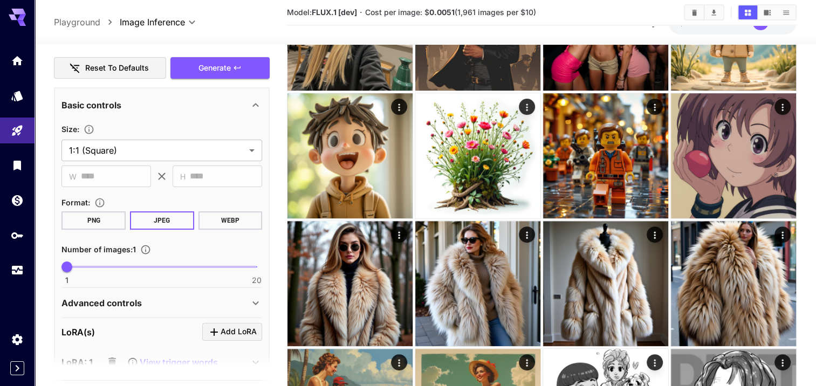
scroll to position [270, 0]
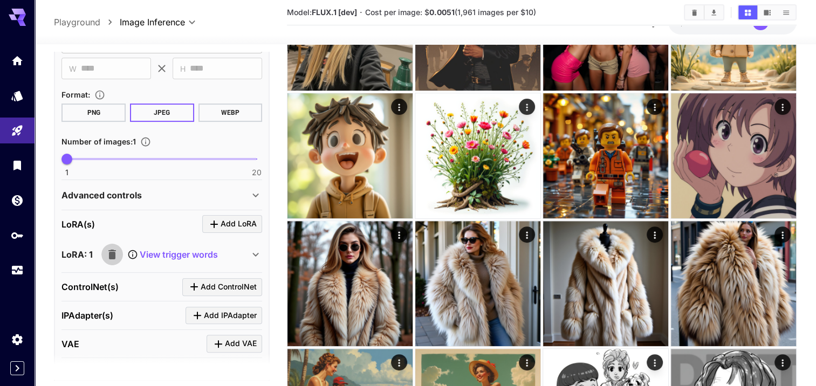
click at [111, 244] on button "button" at bounding box center [112, 255] width 22 height 22
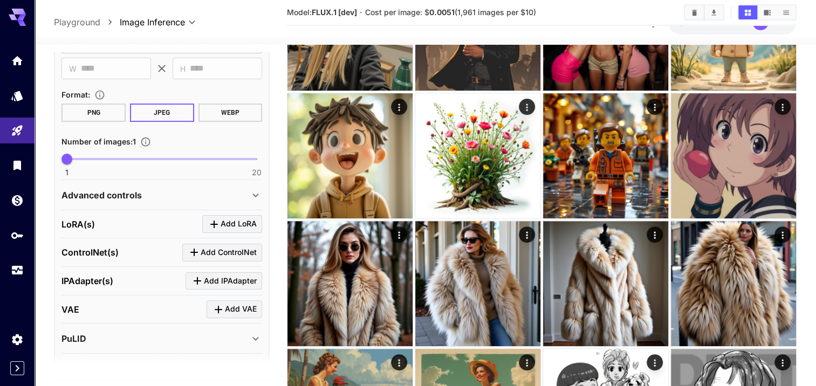
scroll to position [54, 0]
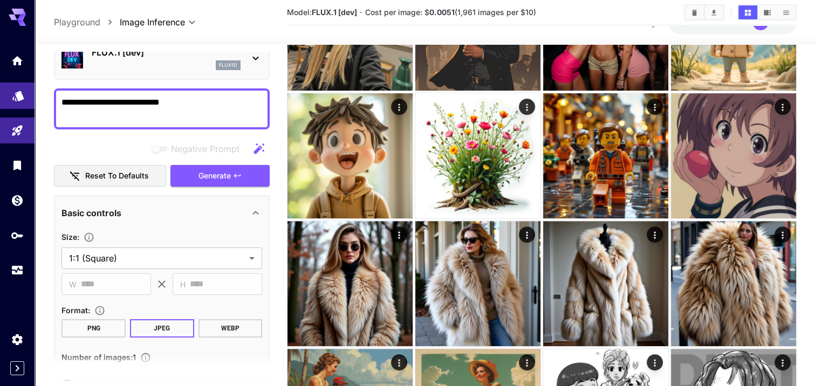
click at [8, 91] on link at bounding box center [17, 96] width 35 height 26
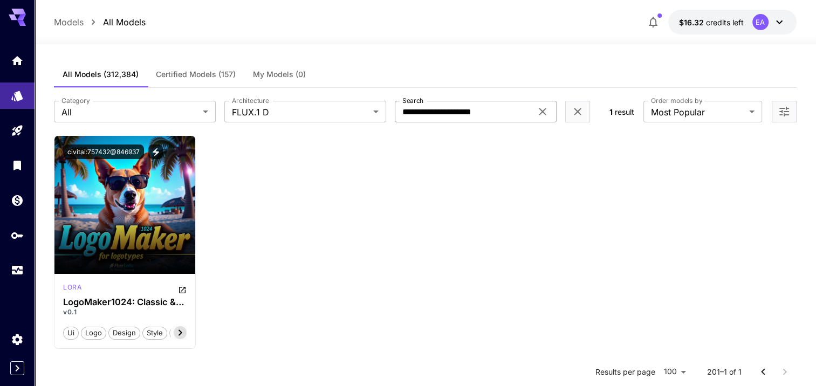
click at [544, 109] on icon at bounding box center [542, 111] width 13 height 13
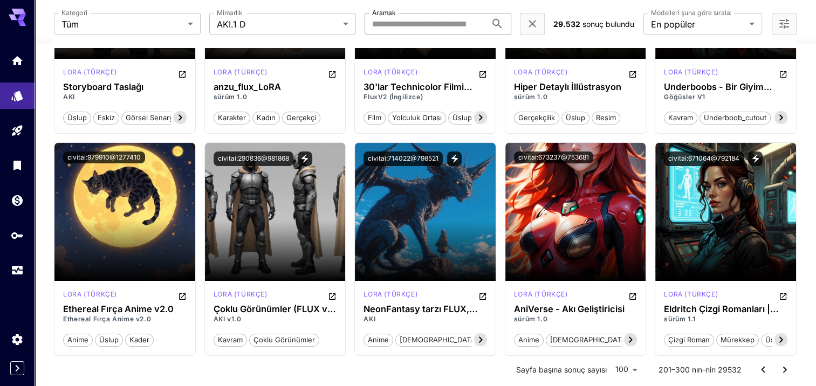
scroll to position [4252, 0]
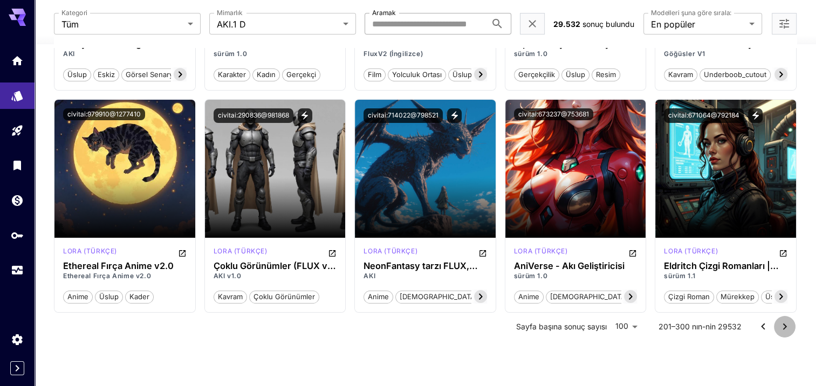
click at [780, 330] on icon "Sonraki sayfaya git" at bounding box center [785, 327] width 13 height 13
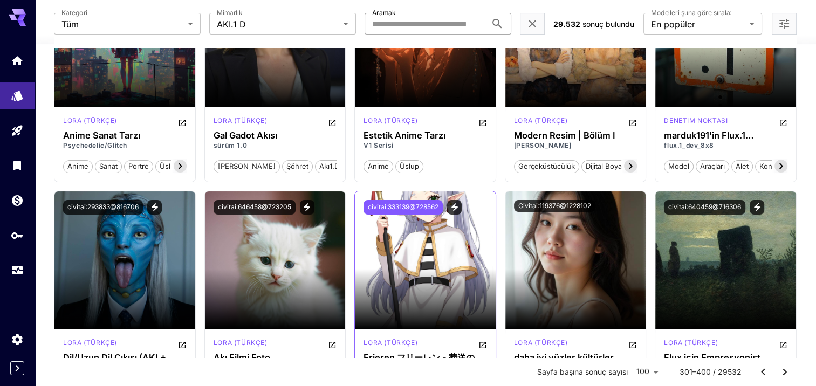
scroll to position [4414, 0]
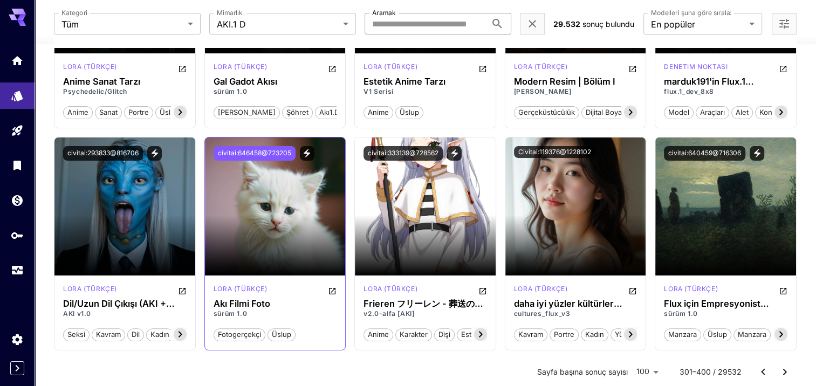
click at [274, 146] on button "civitai:646458@723205" at bounding box center [255, 153] width 82 height 15
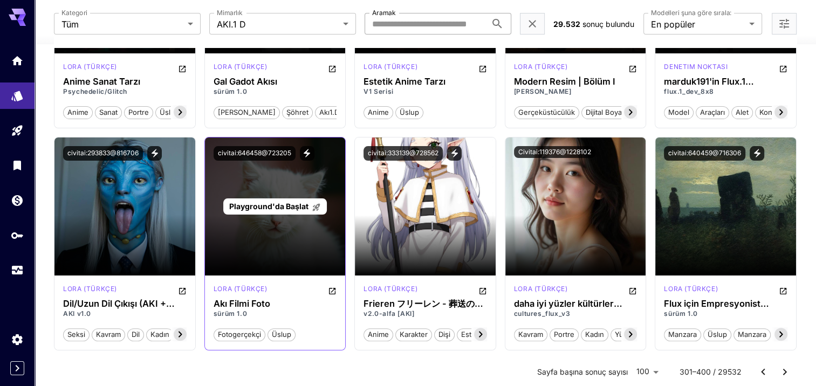
click at [296, 202] on span "Playground'da Başlat" at bounding box center [268, 206] width 79 height 9
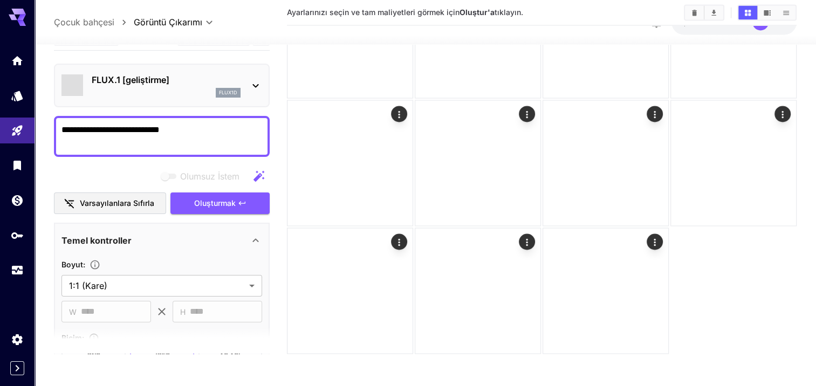
scroll to position [1904, 0]
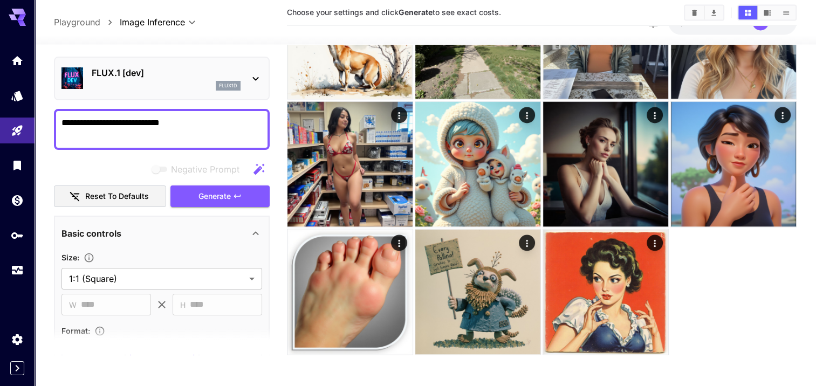
scroll to position [332, 0]
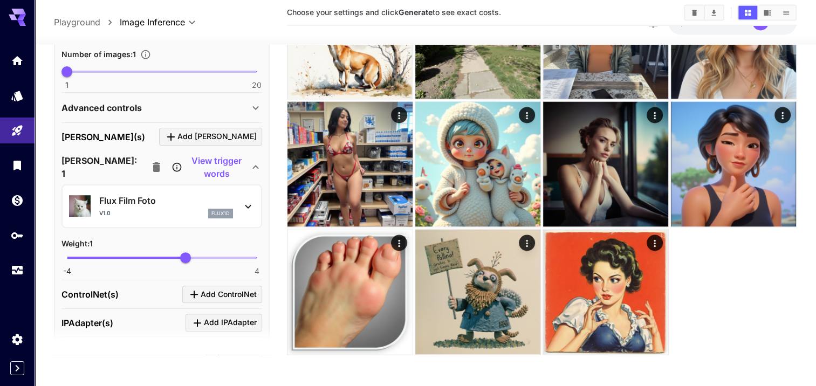
click at [184, 168] on p "View trigger words" at bounding box center [216, 167] width 65 height 26
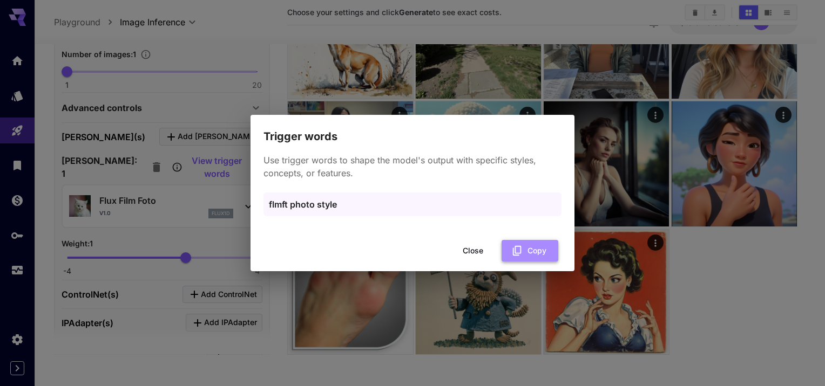
click at [548, 253] on button "Copy" at bounding box center [529, 251] width 57 height 22
click at [464, 250] on button "Close" at bounding box center [472, 251] width 49 height 22
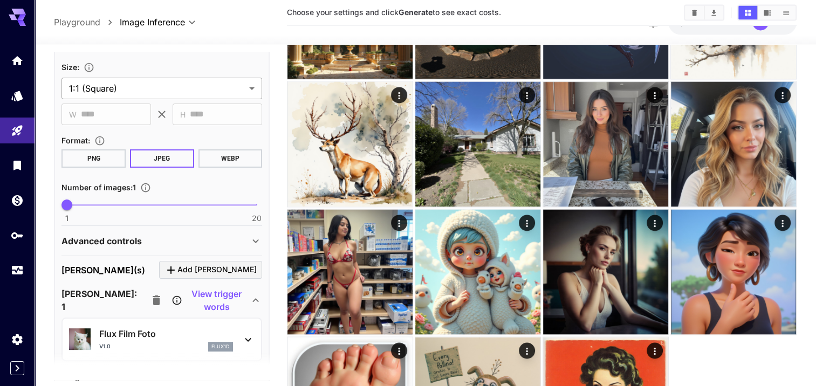
scroll to position [0, 0]
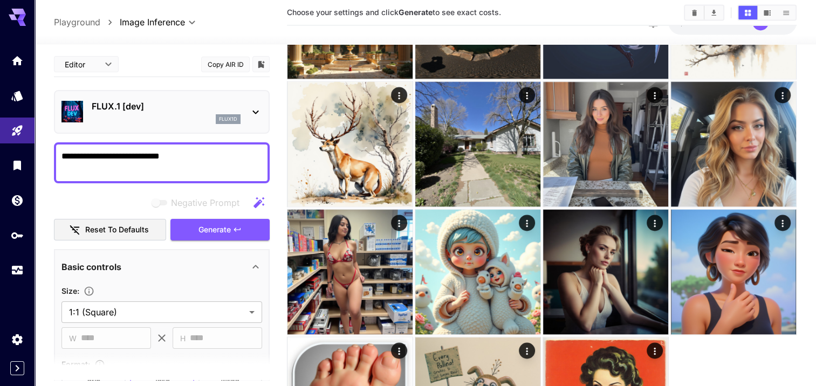
drag, startPoint x: 218, startPoint y: 167, endPoint x: -2, endPoint y: 223, distance: 227.3
paste textarea
type textarea "**********"
click at [199, 226] on span "Generate" at bounding box center [215, 229] width 32 height 13
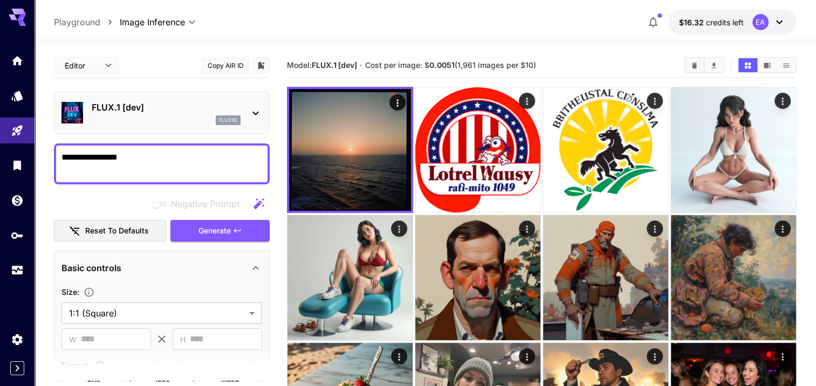
click at [87, 159] on textarea "**********" at bounding box center [162, 164] width 201 height 26
click at [8, 105] on link at bounding box center [17, 96] width 35 height 26
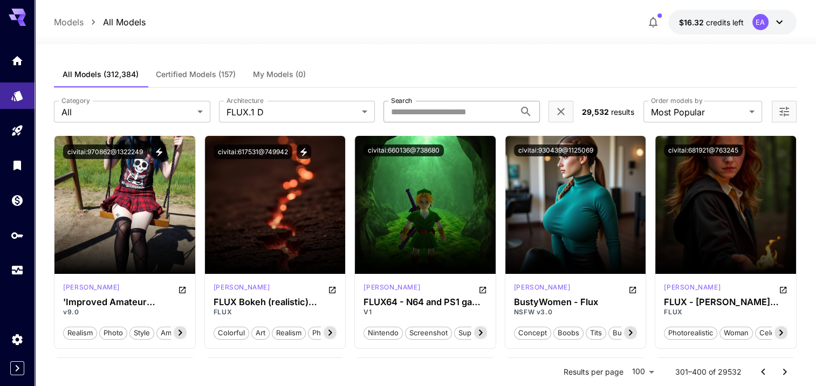
click at [470, 113] on input "Search" at bounding box center [449, 112] width 131 height 22
paste input "**********"
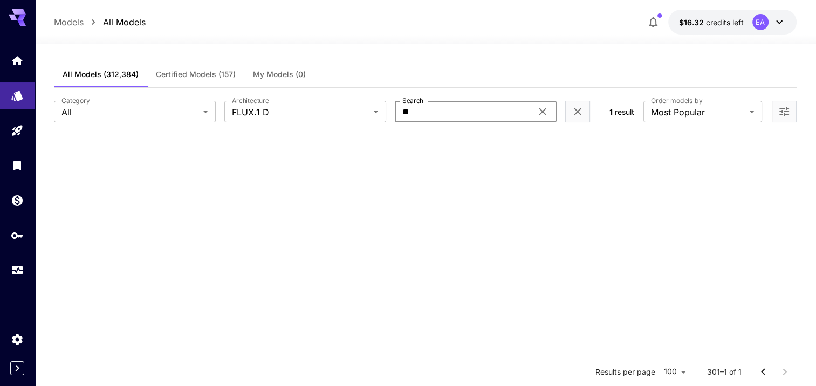
type input "*"
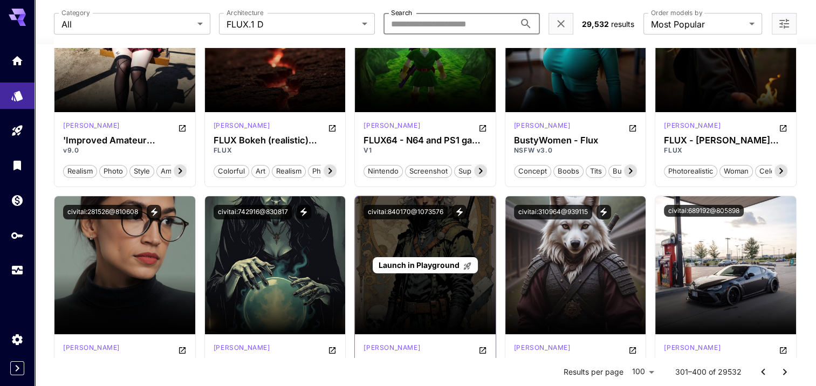
scroll to position [270, 0]
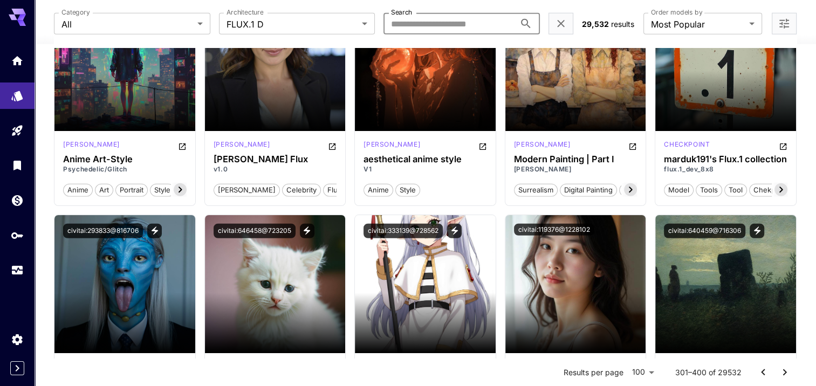
scroll to position [2860, 0]
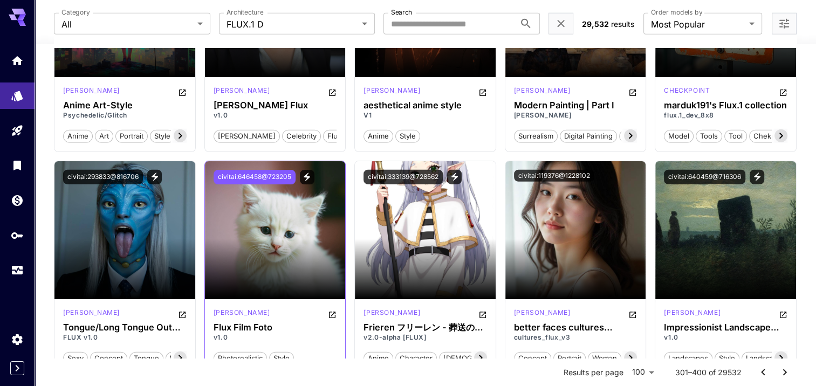
click at [257, 170] on button "civitai:646458@723205" at bounding box center [255, 177] width 82 height 15
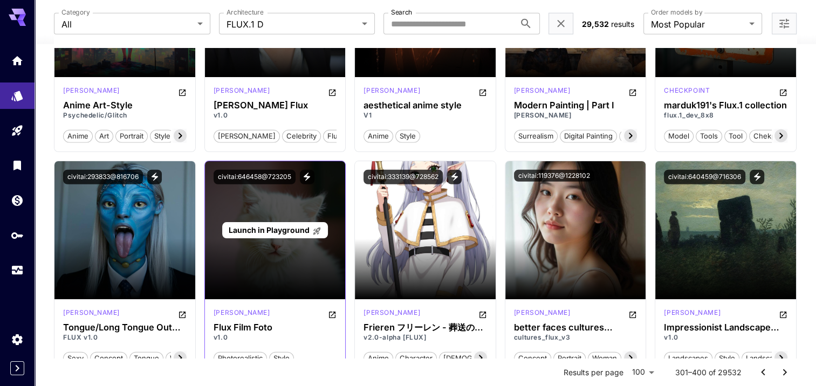
click at [276, 228] on span "Launch in Playground" at bounding box center [268, 230] width 81 height 9
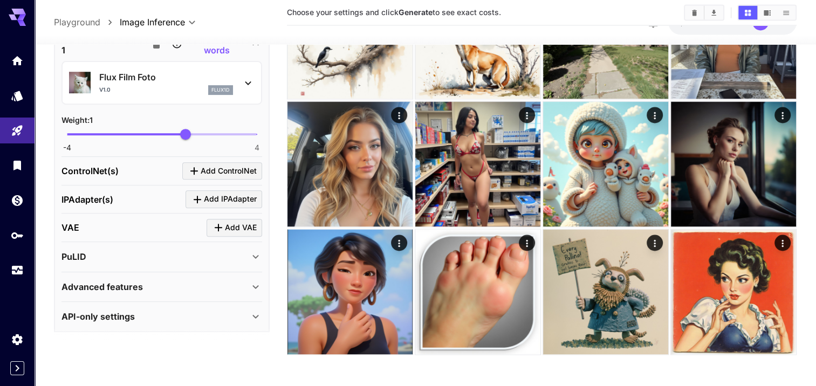
scroll to position [401, 0]
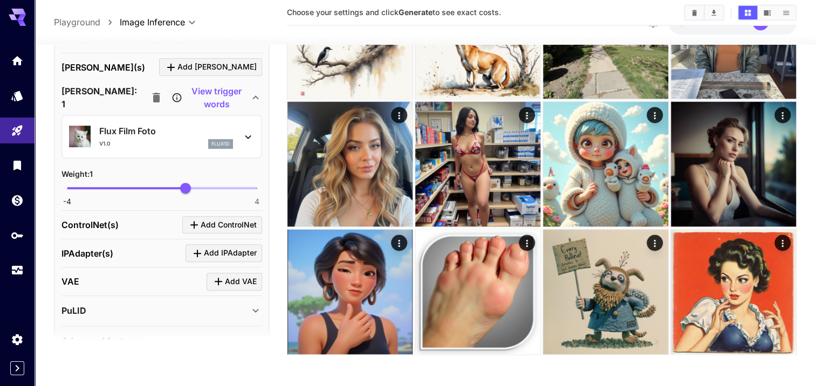
click at [184, 89] on p "View trigger words" at bounding box center [216, 98] width 65 height 26
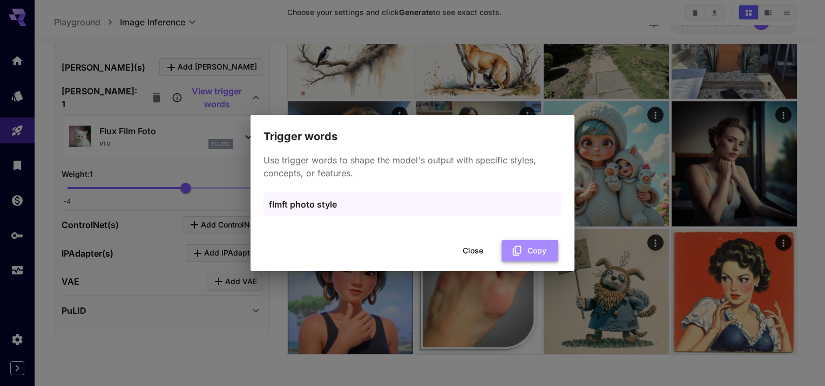
click at [515, 249] on icon "button" at bounding box center [517, 251] width 12 height 12
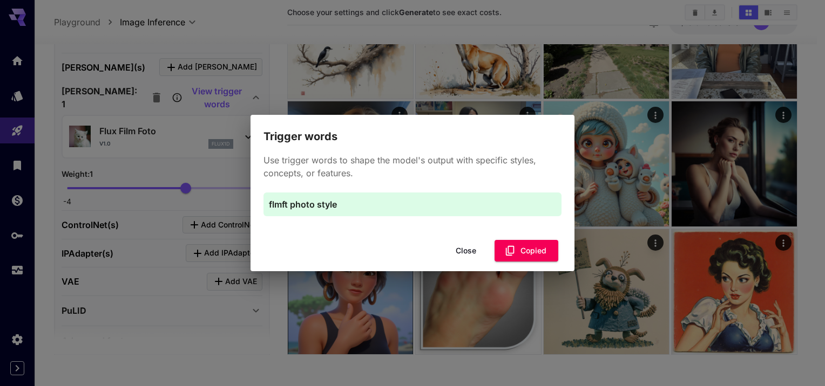
click at [444, 257] on button "Close" at bounding box center [465, 251] width 49 height 22
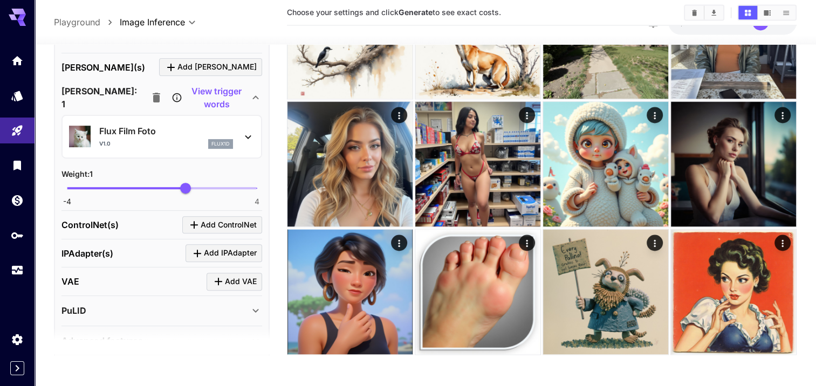
click at [184, 92] on p "View trigger words" at bounding box center [216, 98] width 65 height 26
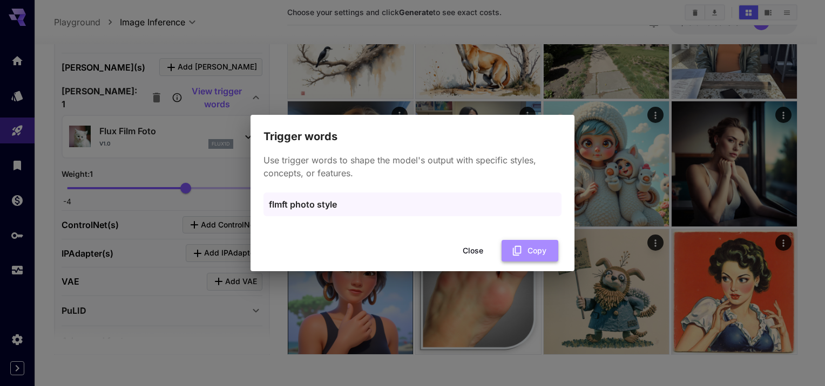
click at [534, 246] on button "Copy" at bounding box center [529, 251] width 57 height 22
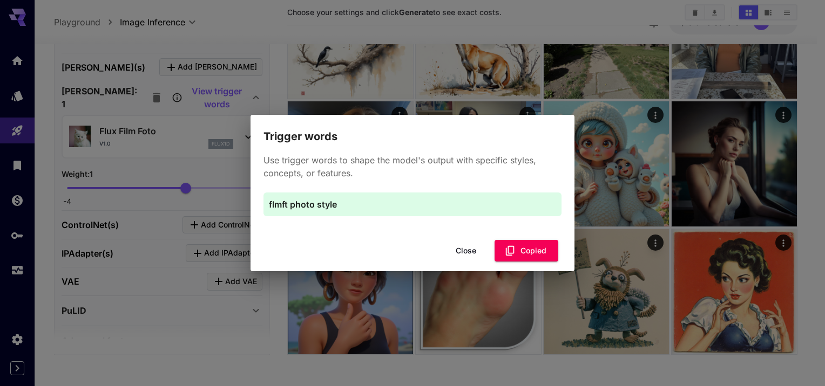
click at [462, 246] on button "Close" at bounding box center [465, 251] width 49 height 22
